Goal: Transaction & Acquisition: Purchase product/service

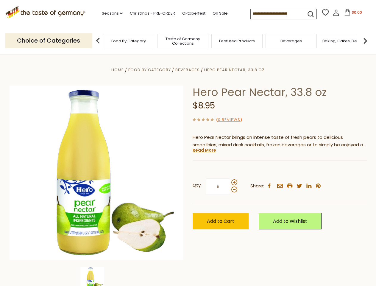
click at [188, 143] on div "Home Food By Category [GEOGRAPHIC_DATA] Hero Pear Nectar, 33.8 oz Hero Pear Nec…" at bounding box center [188, 180] width 366 height 229
click at [110, 13] on link "Seasons dropdown_arrow" at bounding box center [112, 13] width 21 height 7
click at [276, 14] on input at bounding box center [276, 13] width 50 height 8
click at [352, 14] on span "$0.00" at bounding box center [357, 12] width 10 height 5
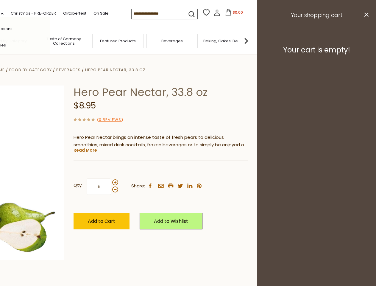
click at [50, 41] on div "All Seasons Recipes Game Day [DATE] [DATE] [DATE][PERSON_NAME] [DATE] Springfes…" at bounding box center [17, 143] width 68 height 253
click at [366, 41] on footer "Your cart is empty!" at bounding box center [316, 50] width 119 height 38
click at [188, 170] on div "Qty: * Share: facebook email printer twitter linkedin pinterest" at bounding box center [161, 187] width 174 height 35
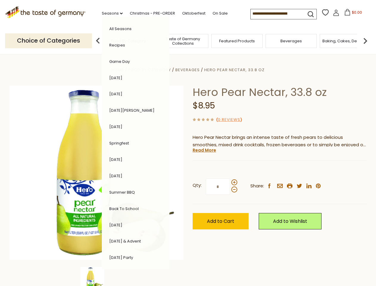
click at [97, 276] on div "Home Food By Category [GEOGRAPHIC_DATA] Hero Pear Nectar, 33.8 oz Hero Pear Nec…" at bounding box center [188, 180] width 366 height 229
